Goal: Navigation & Orientation: Find specific page/section

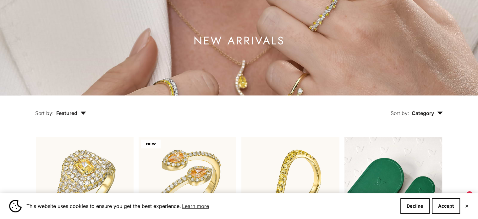
scroll to position [63, 0]
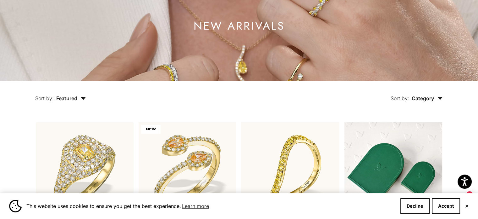
click at [467, 206] on button "✕" at bounding box center [467, 206] width 4 height 4
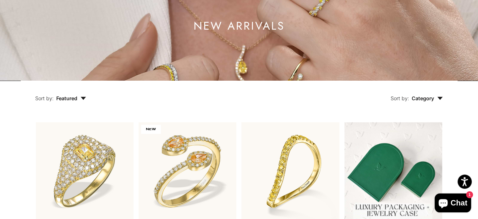
scroll to position [126, 0]
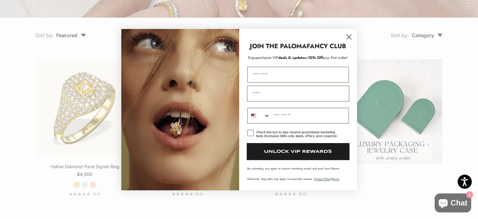
click at [349, 37] on icon "Close dialog" at bounding box center [349, 37] width 4 height 4
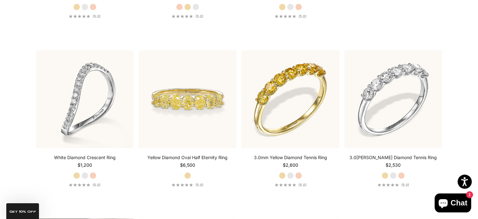
scroll to position [315, 0]
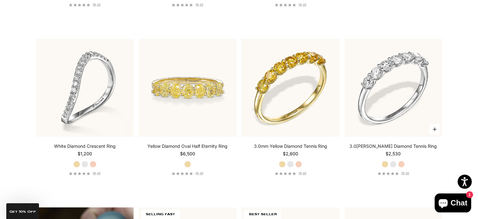
click at [392, 160] on label "White Gold" at bounding box center [393, 163] width 7 height 7
click at [404, 163] on label "Rose Gold" at bounding box center [401, 163] width 7 height 7
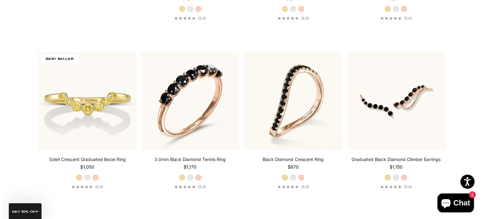
scroll to position [0, 0]
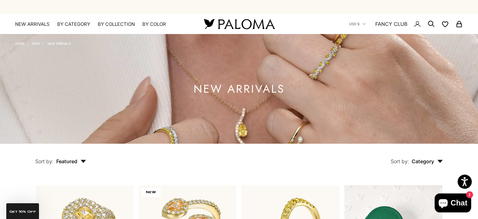
click at [431, 26] on circle "Secondary navigation" at bounding box center [431, 23] width 6 height 6
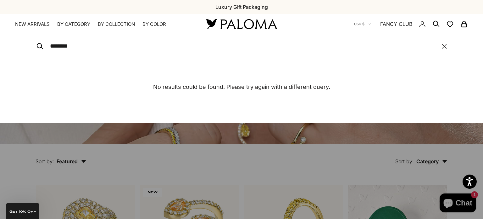
type input "********"
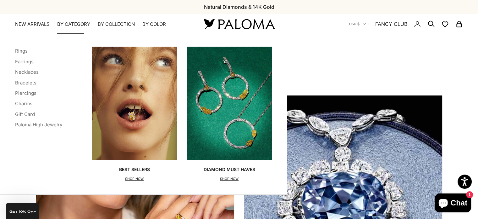
click at [71, 26] on summary "By Category" at bounding box center [73, 24] width 33 height 6
click at [108, 92] on img "Primary navigation" at bounding box center [134, 103] width 85 height 113
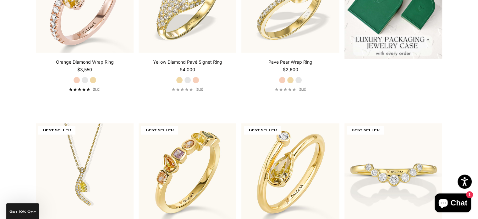
scroll to position [283, 0]
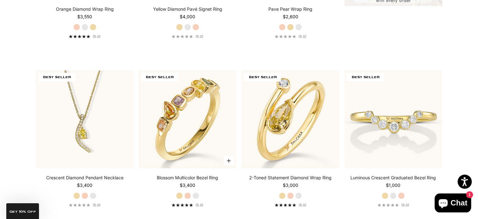
click at [187, 195] on label "Rose Gold" at bounding box center [187, 195] width 7 height 7
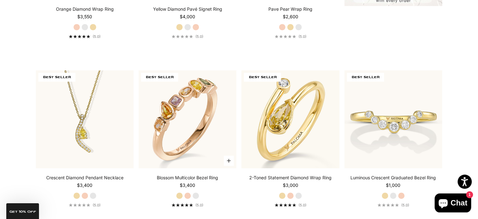
click at [198, 196] on label "White Gold" at bounding box center [196, 195] width 7 height 7
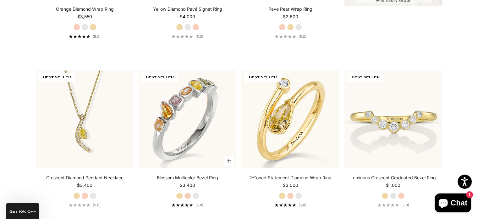
click at [178, 198] on label "Yellow Gold" at bounding box center [179, 195] width 7 height 7
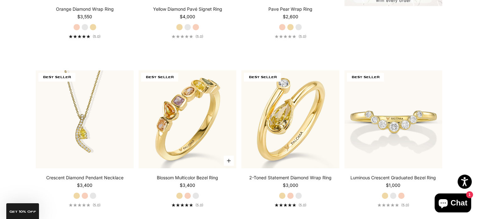
click at [187, 195] on label "Rose Gold" at bounding box center [187, 195] width 7 height 7
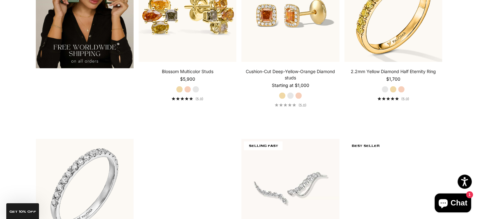
scroll to position [0, 0]
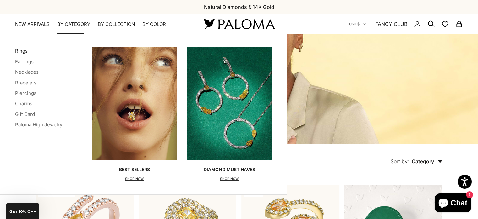
click at [26, 51] on link "Rings" at bounding box center [21, 51] width 13 height 6
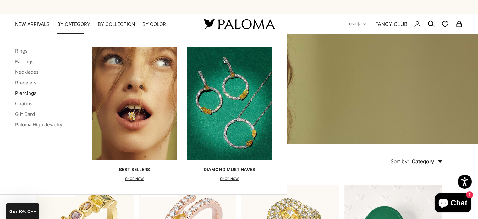
click at [20, 90] on link "Piercings" at bounding box center [25, 93] width 21 height 6
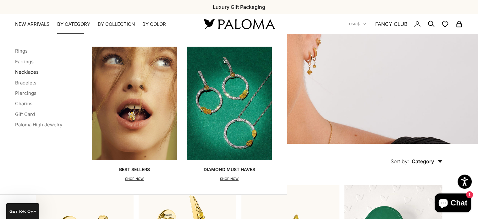
click at [22, 70] on link "Necklaces" at bounding box center [27, 72] width 24 height 6
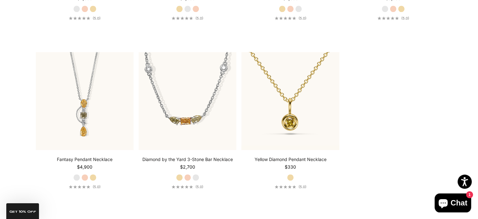
scroll to position [818, 0]
